Goal: Book appointment/travel/reservation

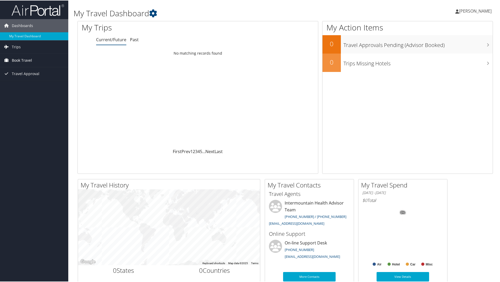
click at [19, 62] on span "Book Travel" at bounding box center [22, 59] width 20 height 13
click at [23, 86] on link "Book/Manage Online Trips" at bounding box center [34, 86] width 68 height 8
